Goal: Task Accomplishment & Management: Complete application form

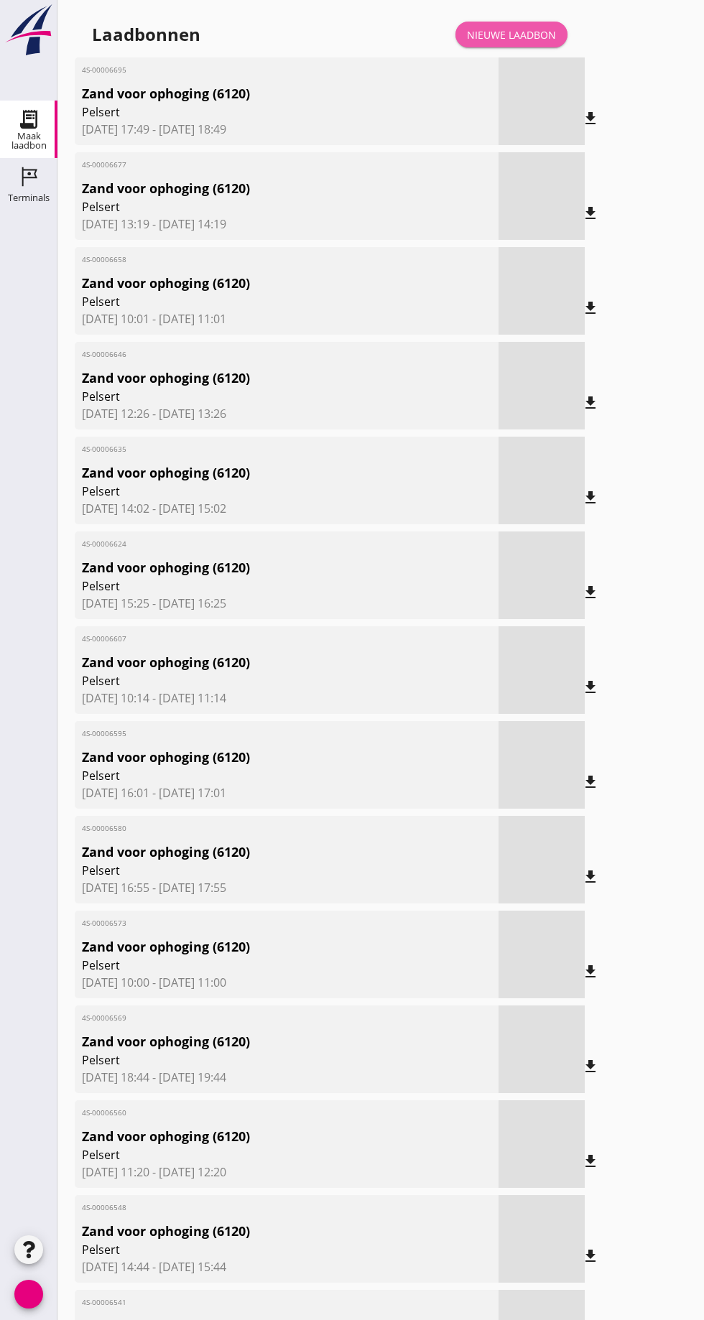
click at [513, 29] on font "Nieuwe laadbon" at bounding box center [511, 35] width 89 height 14
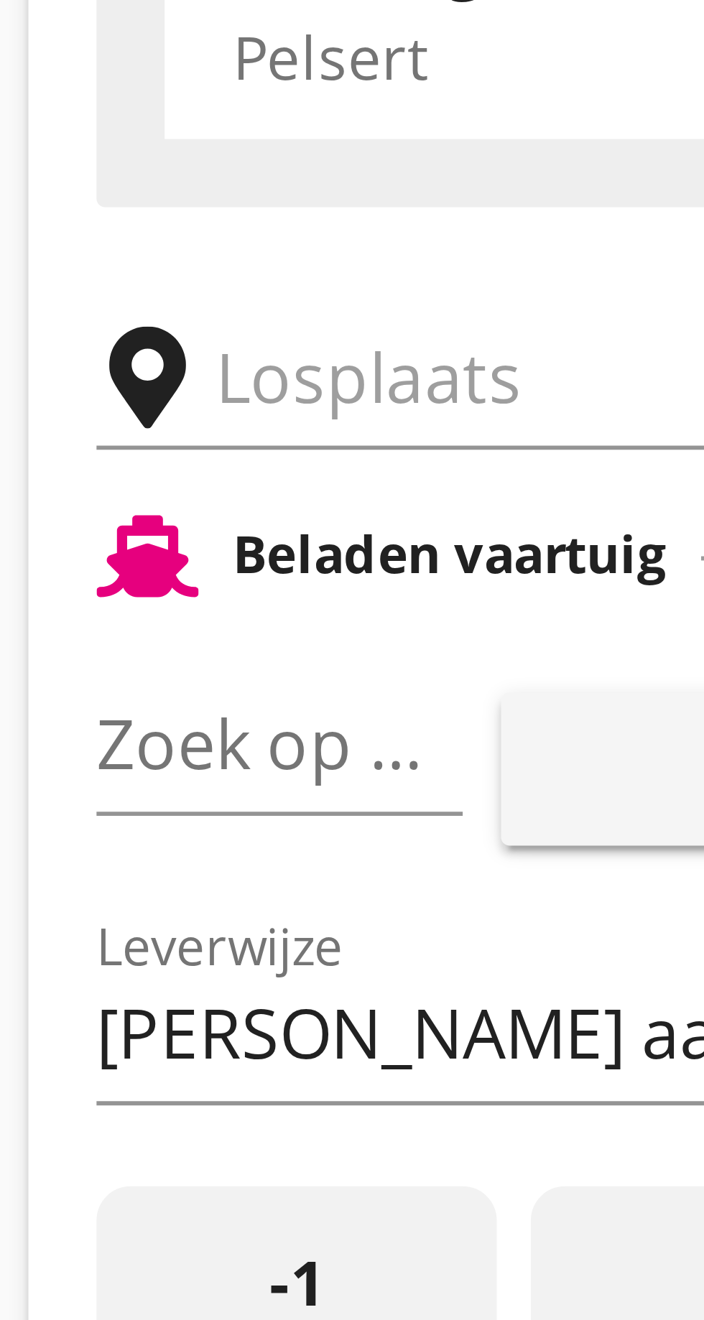
click at [116, 246] on input "text" at bounding box center [229, 249] width 246 height 23
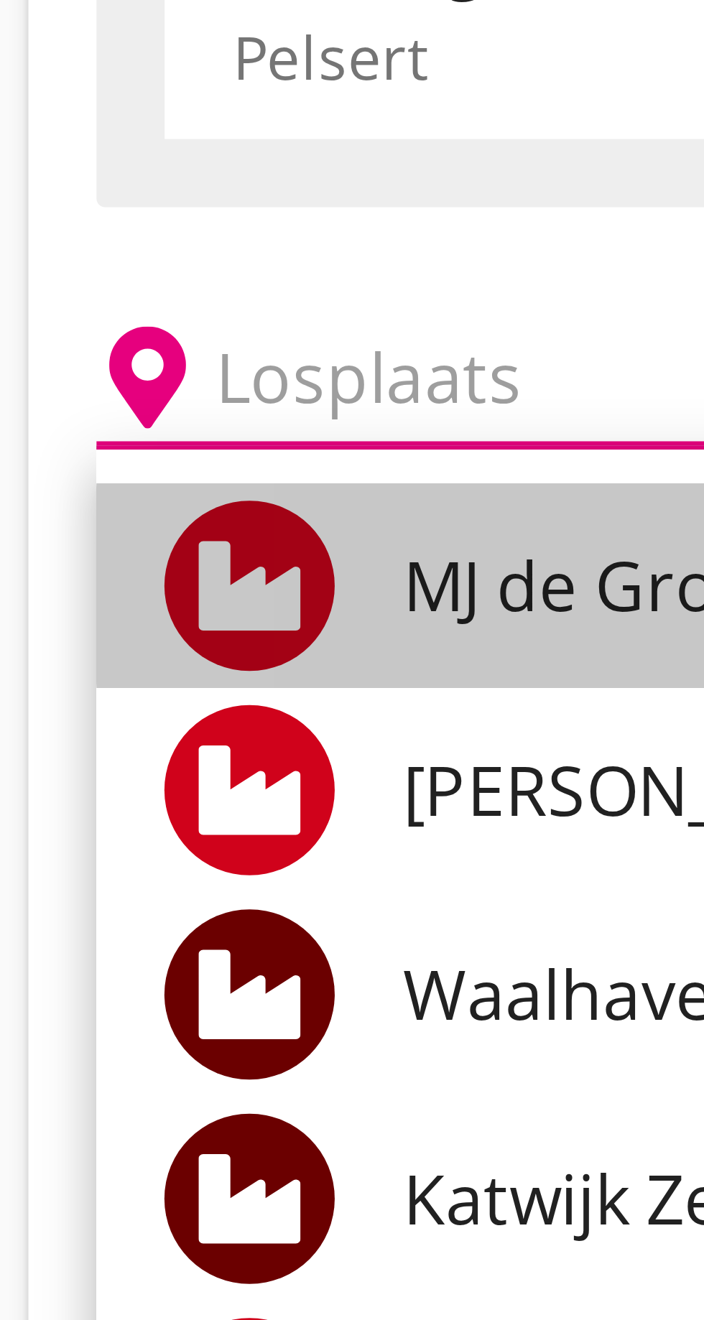
click at [165, 282] on font "MJ de Groot Zandhandel BV - [GEOGRAPHIC_DATA], [GEOGRAPHIC_DATA]" at bounding box center [334, 285] width 393 height 16
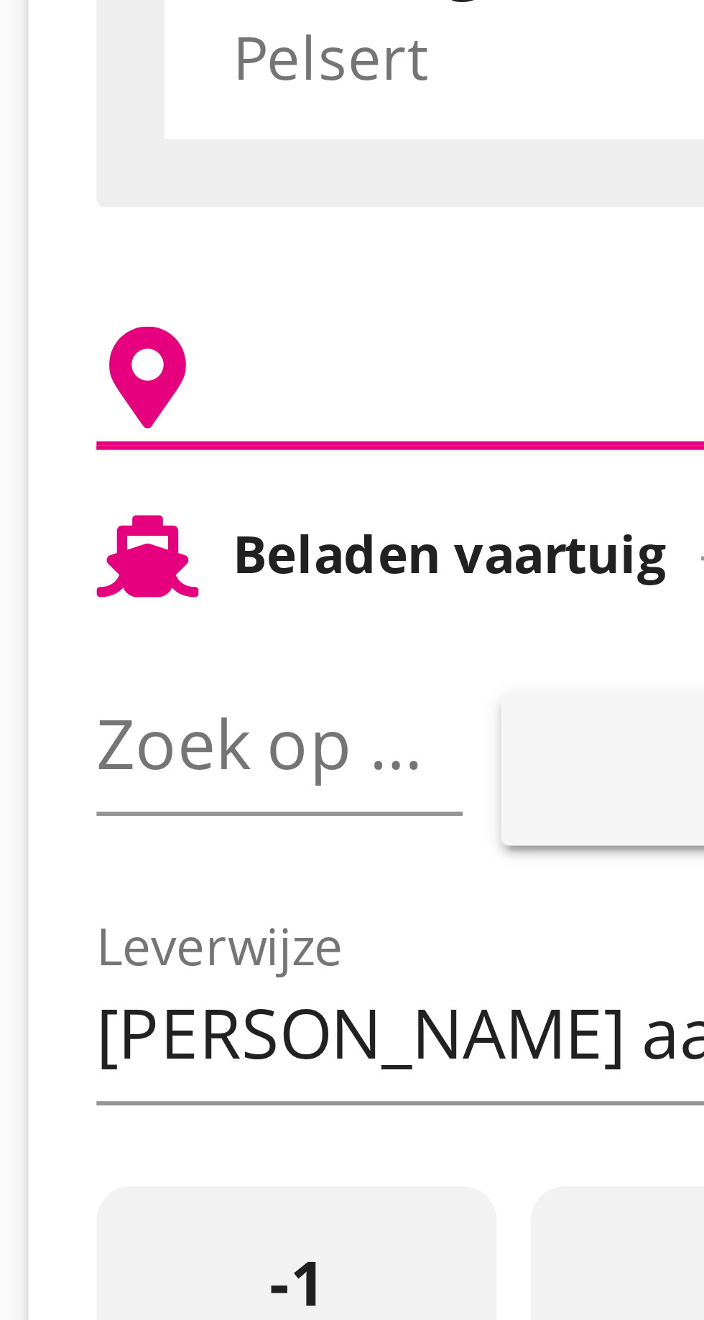
type input "[PERSON_NAME] Zandhandel B.V. - Spaansepolder, [GEOGRAPHIC_DATA]"
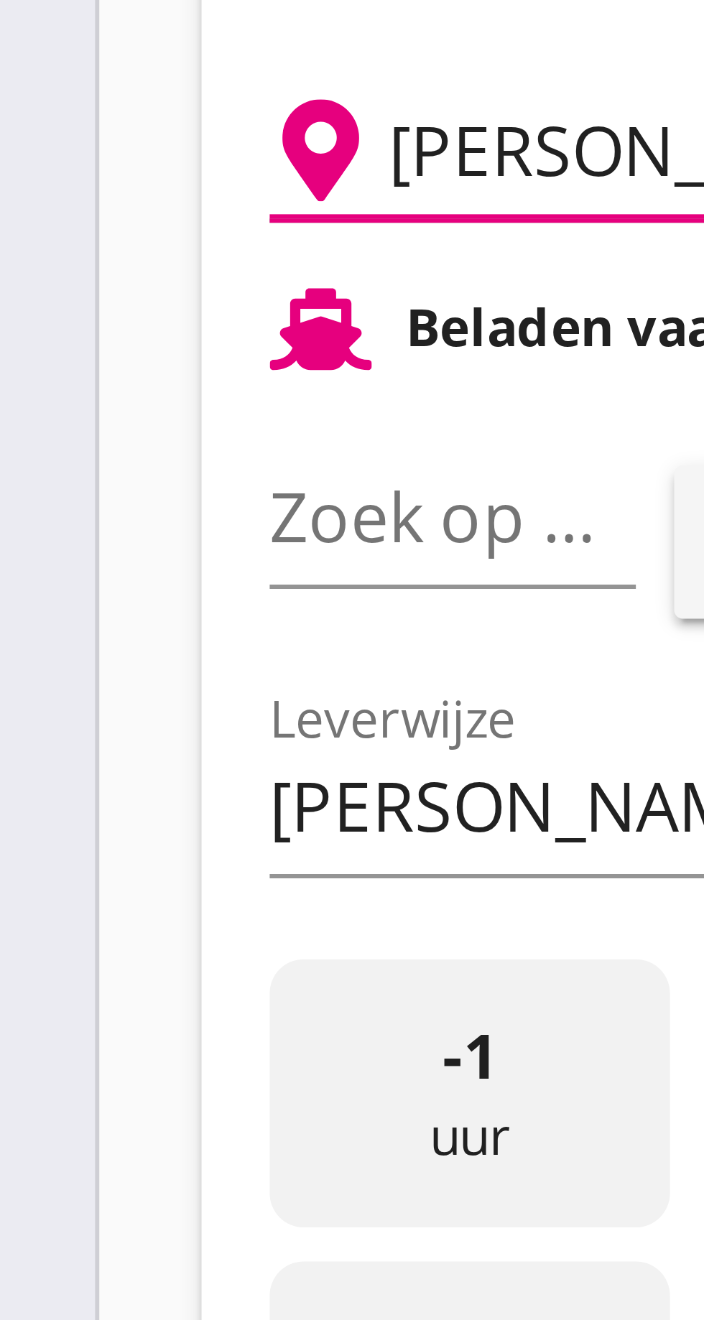
click at [116, 304] on font "pijl_drop_down" at bounding box center [139, 310] width 241 height 17
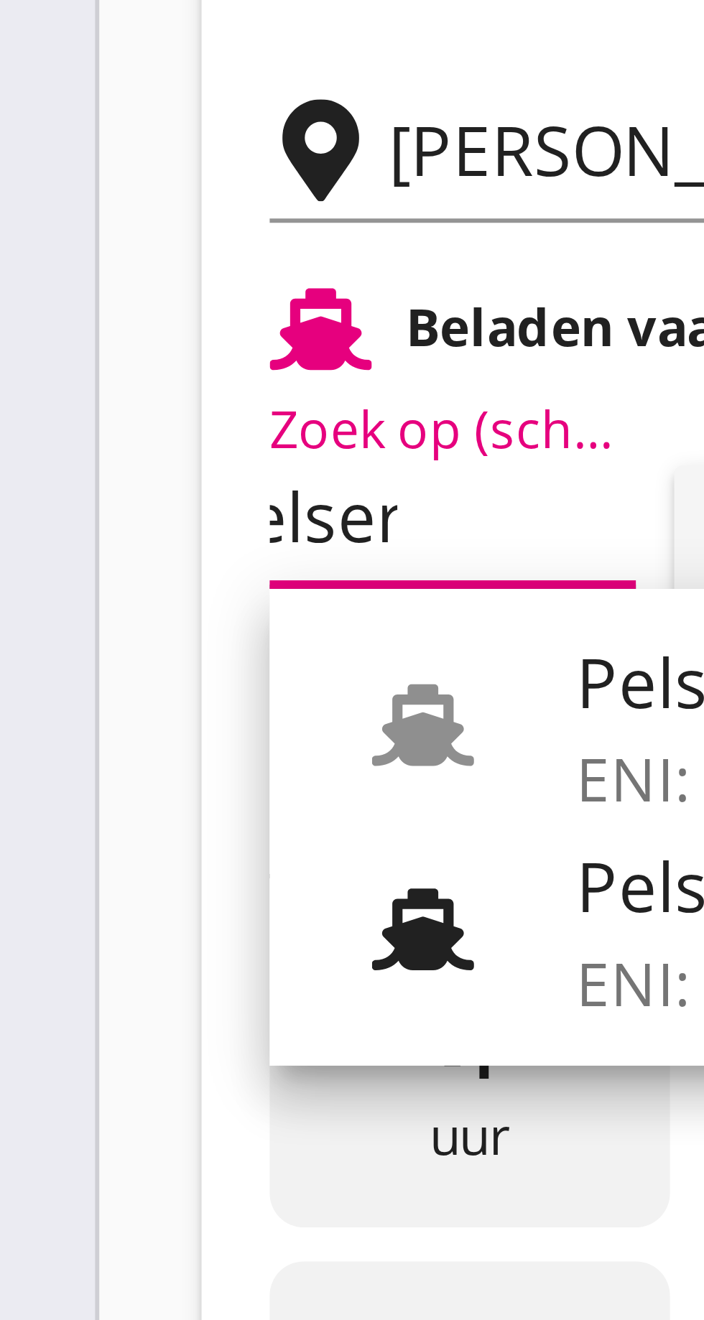
scroll to position [0, 15]
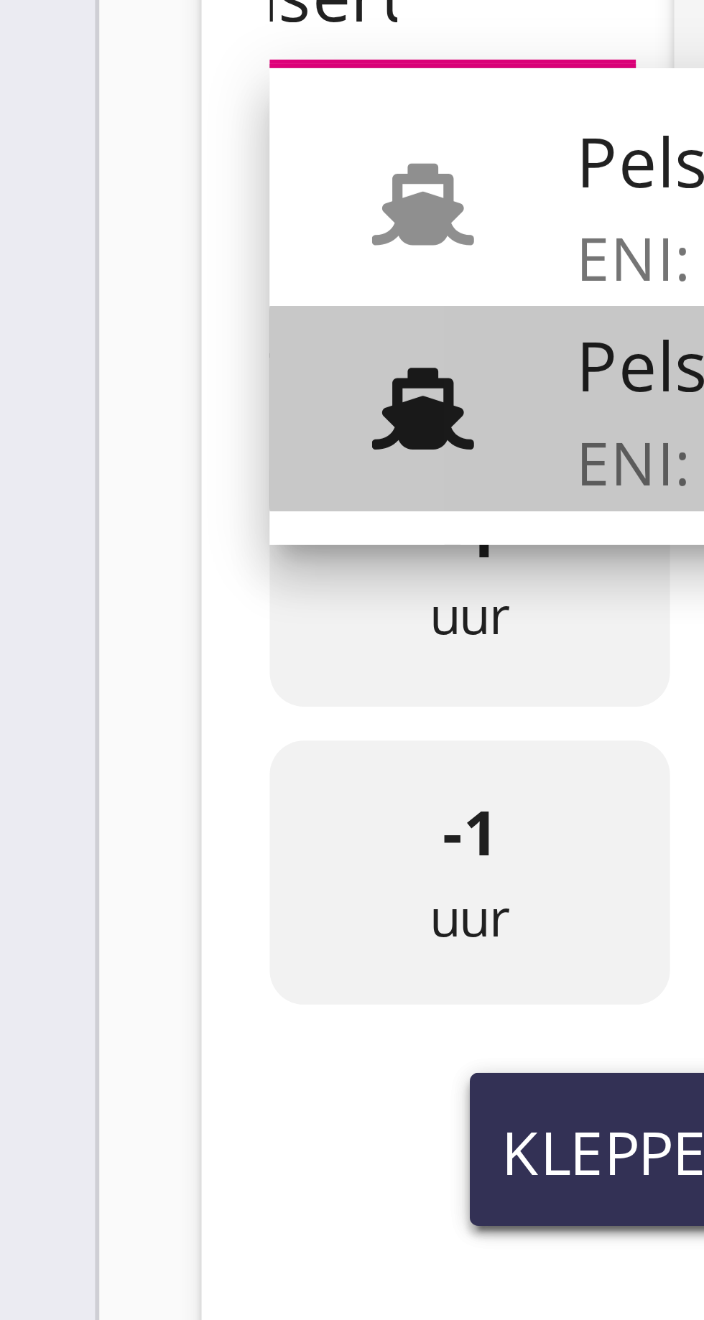
click at [144, 379] on font "Pelsert" at bounding box center [157, 374] width 38 height 16
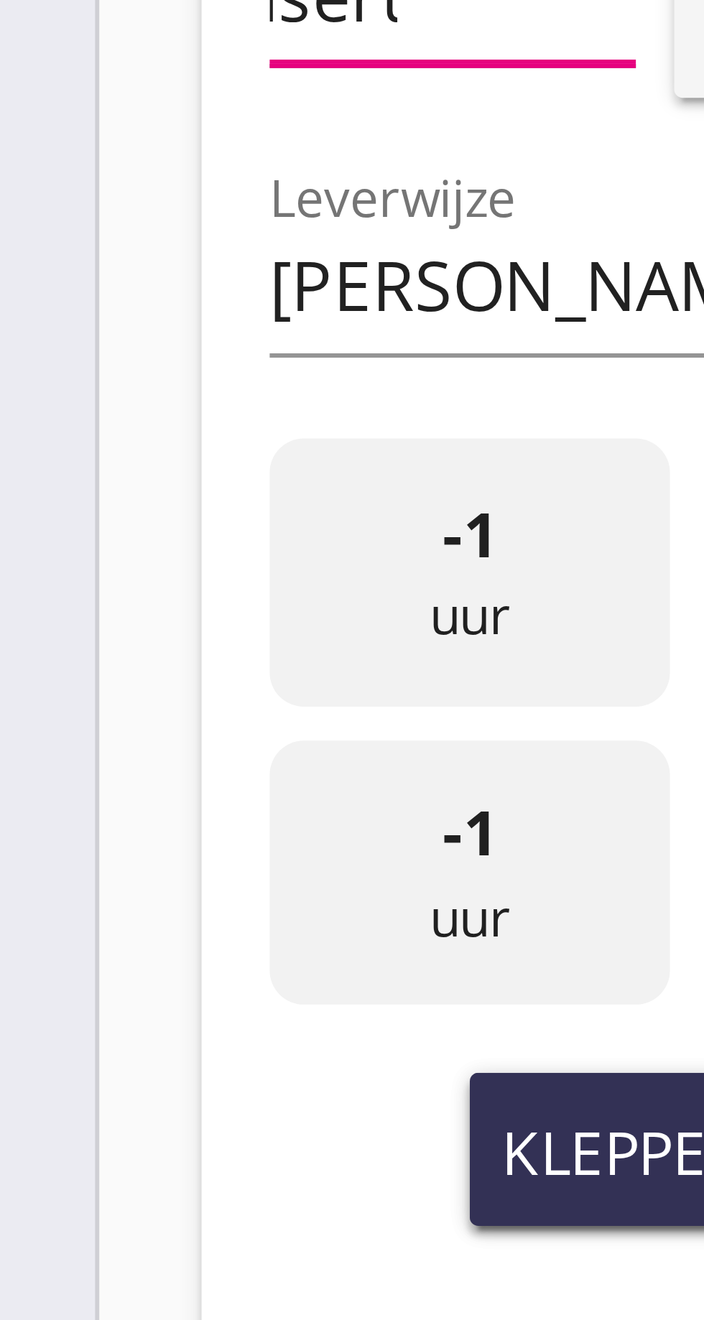
type input "Pelsert"
type input "[PERSON_NAME]"
type input "1087"
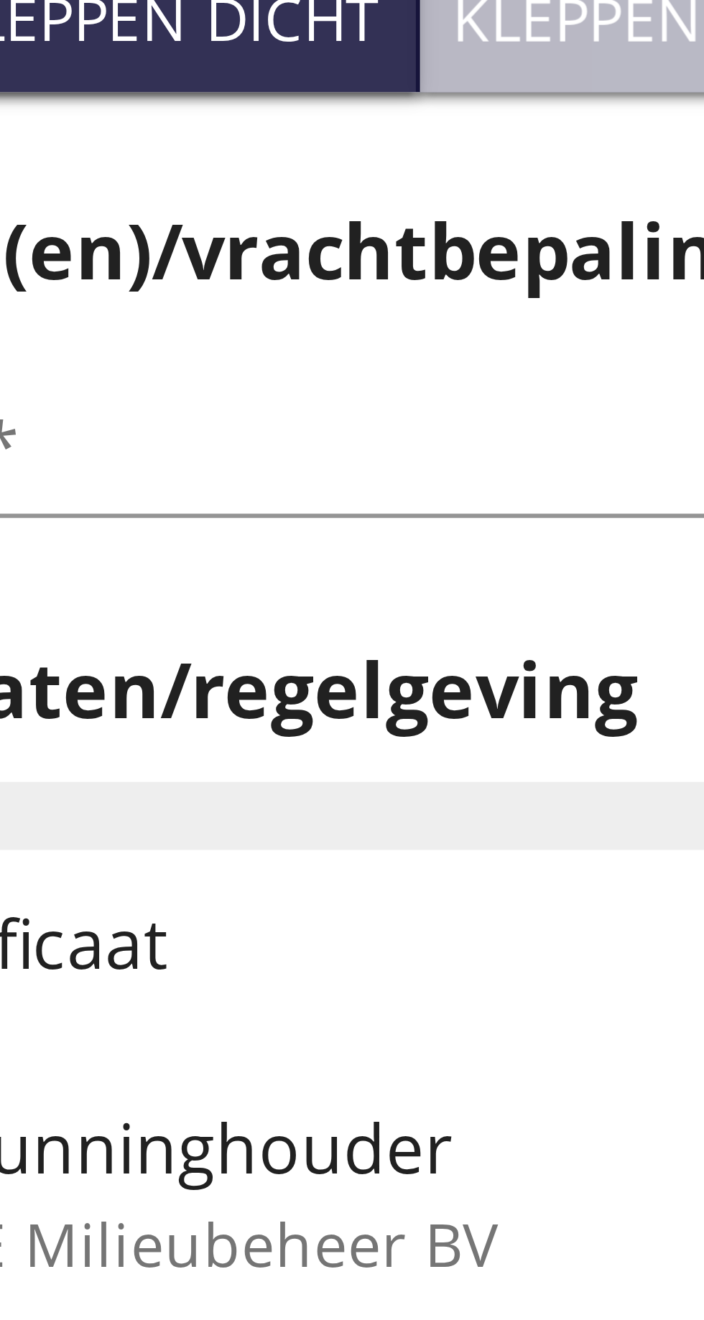
type input "Pelsert"
click at [237, 511] on font "Kleppen open" at bounding box center [249, 506] width 73 height 14
type input "725"
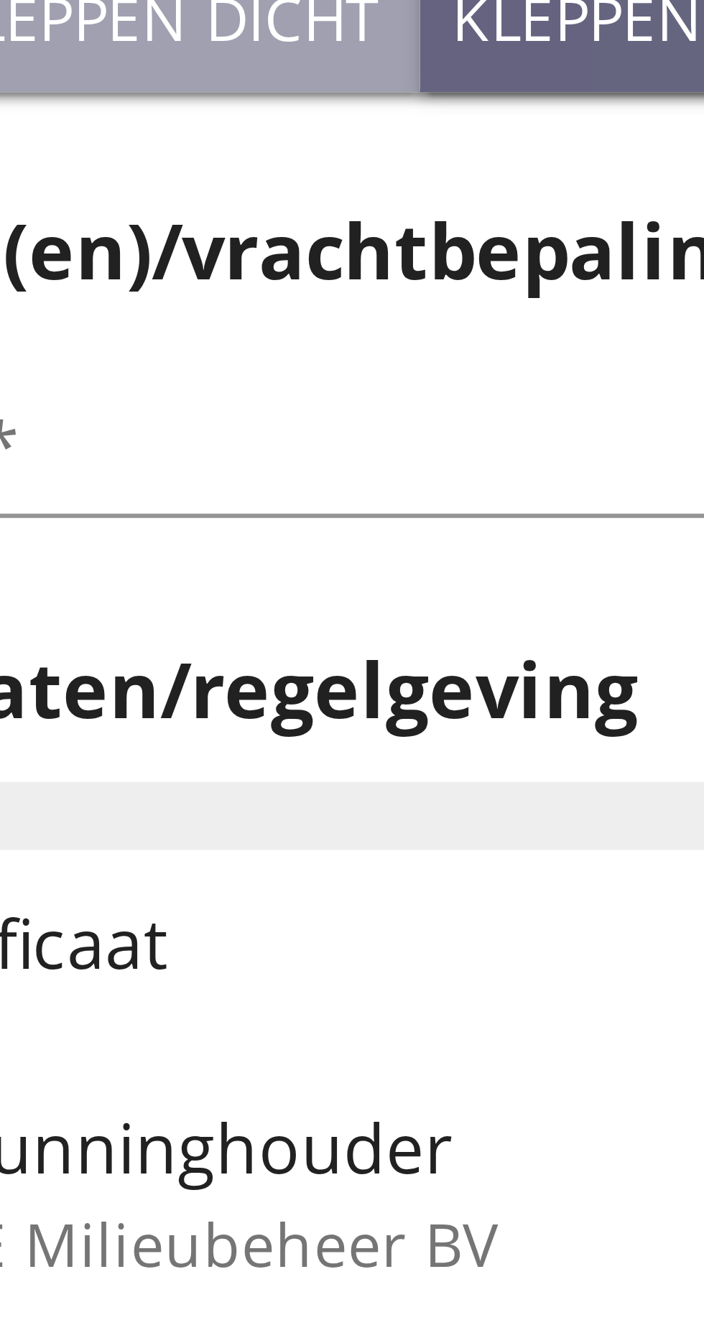
scroll to position [0, 0]
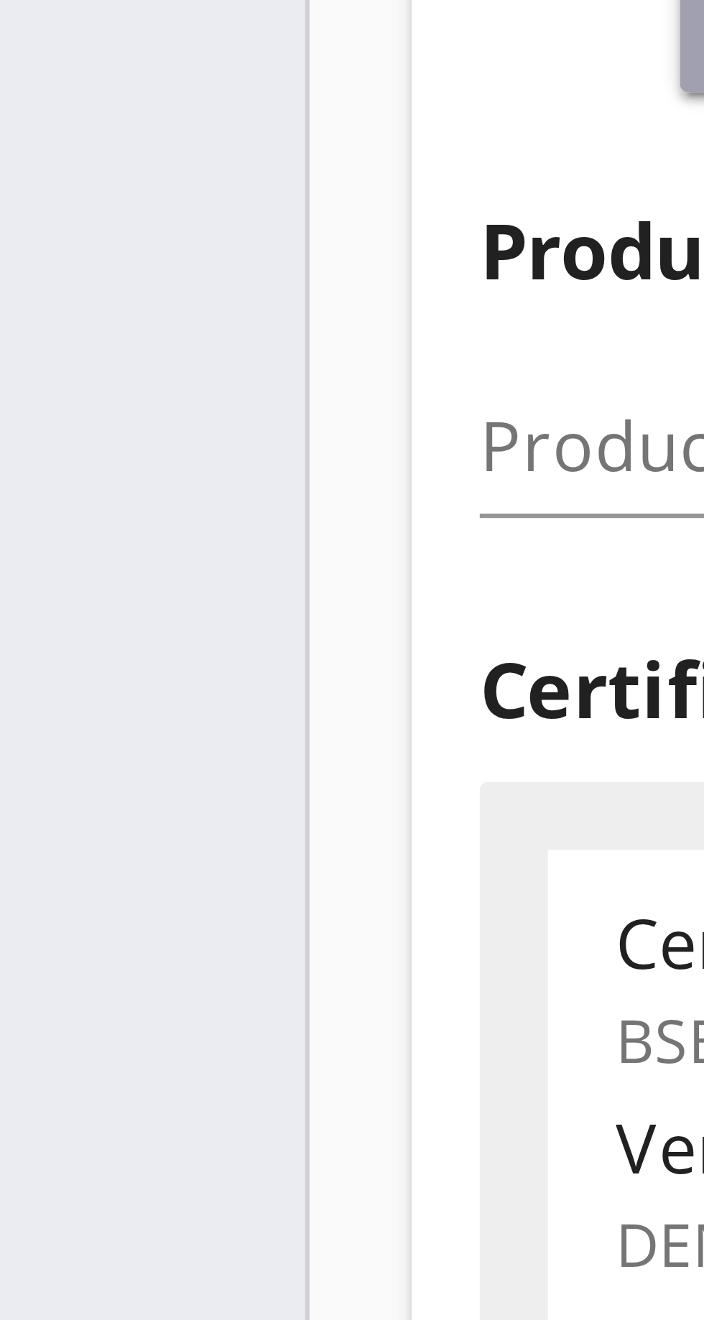
click at [96, 575] on input "Product *" at bounding box center [176, 578] width 181 height 23
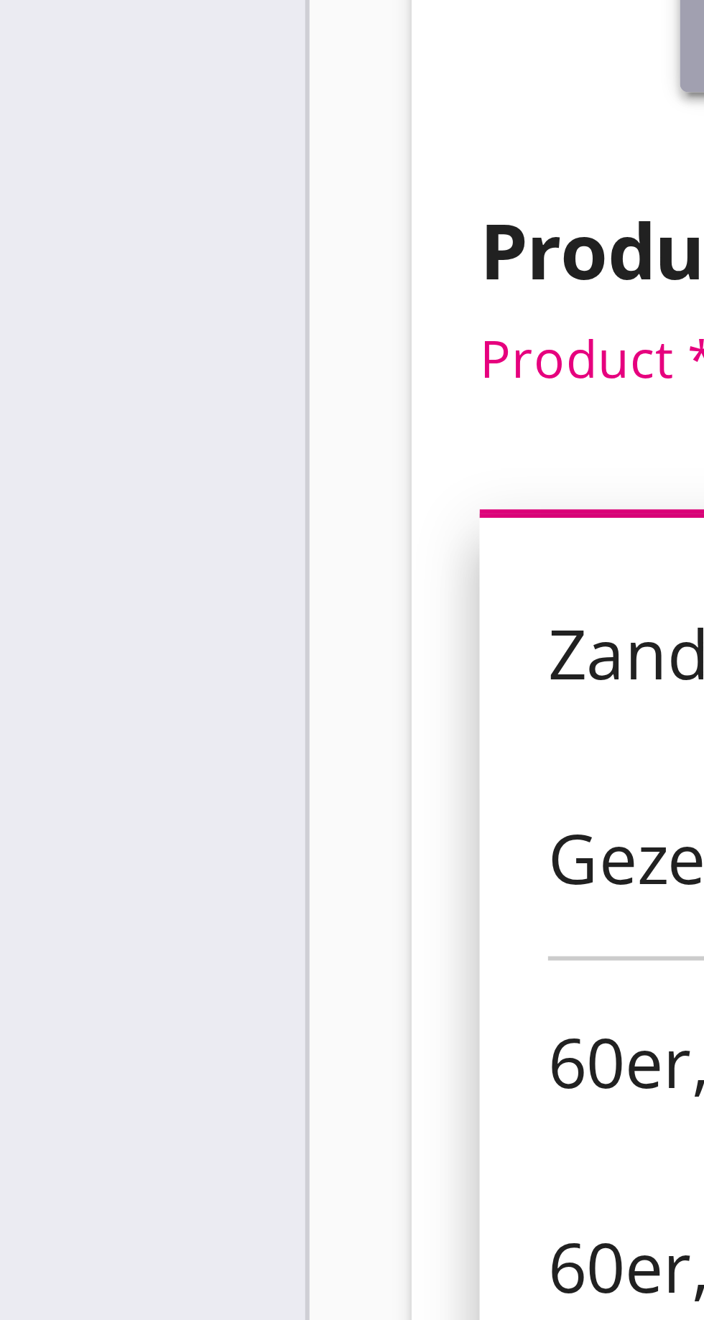
click at [104, 578] on input "Product *" at bounding box center [176, 578] width 181 height 23
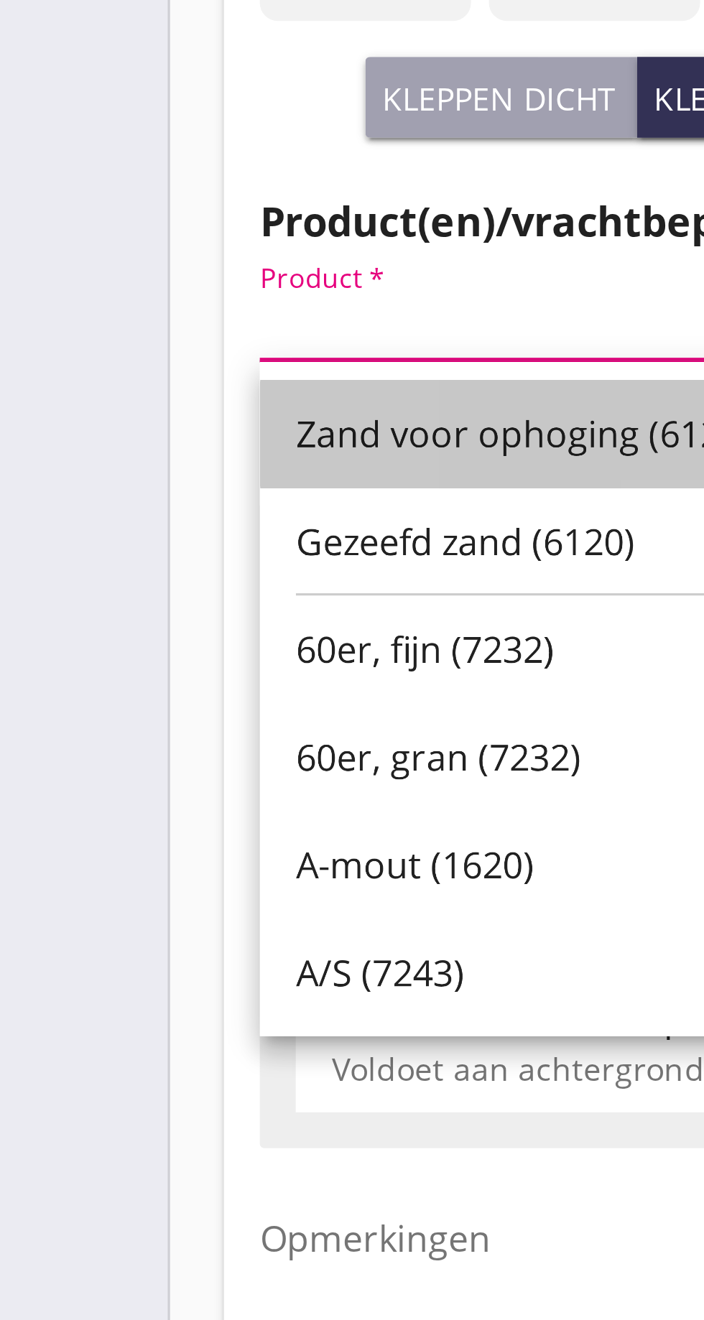
click at [163, 616] on font "Zand voor ophoging (6120)" at bounding box center [171, 614] width 146 height 16
type input "Zand voor ophoging (6120)"
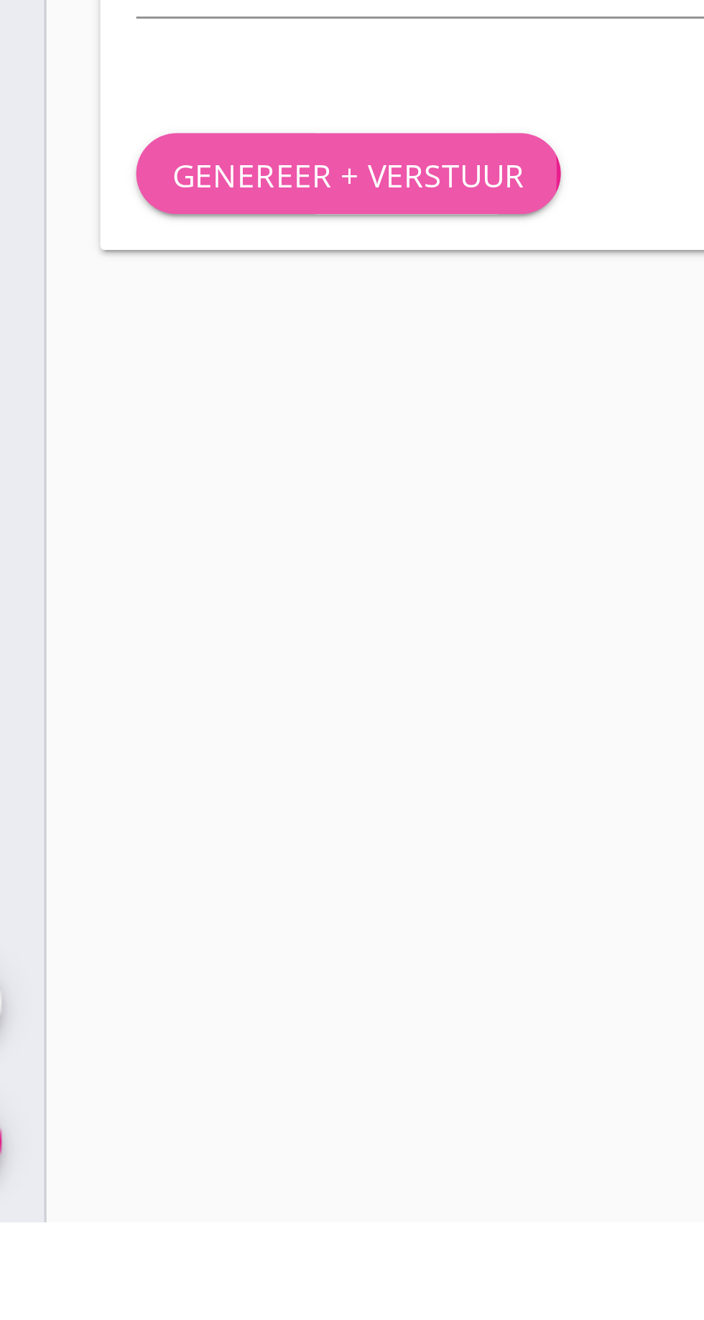
click at [167, 984] on font "Genereer + verstuur" at bounding box center [154, 985] width 113 height 14
